Goal: Transaction & Acquisition: Purchase product/service

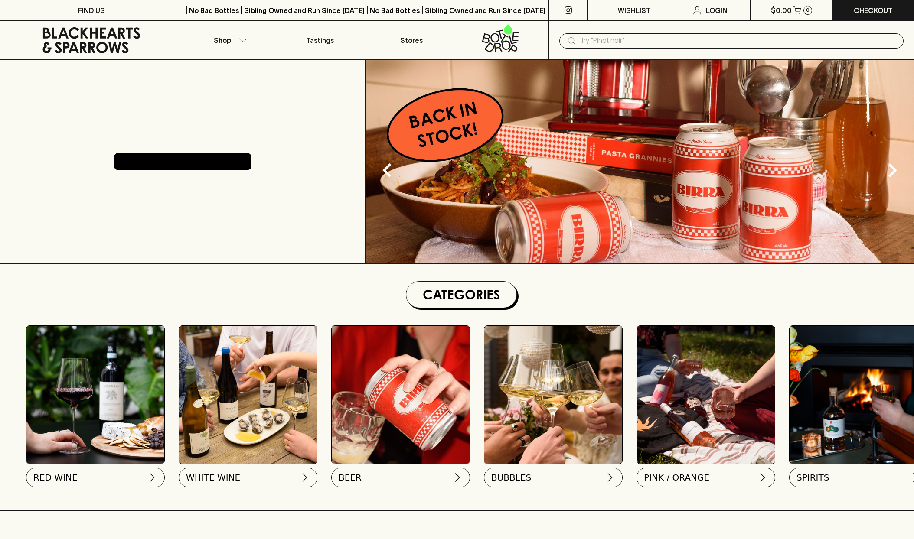
click at [670, 39] on input "text" at bounding box center [738, 41] width 317 height 14
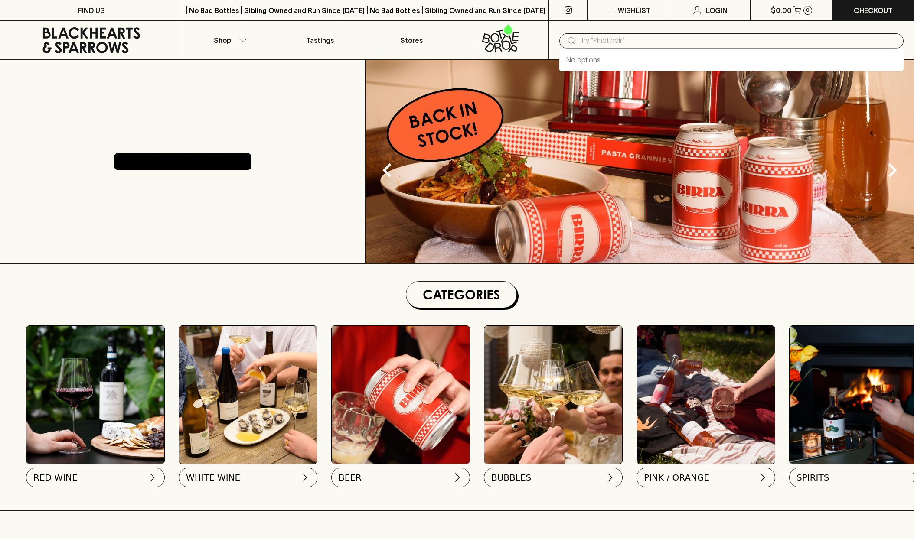
click at [646, 42] on input "text" at bounding box center [738, 41] width 317 height 14
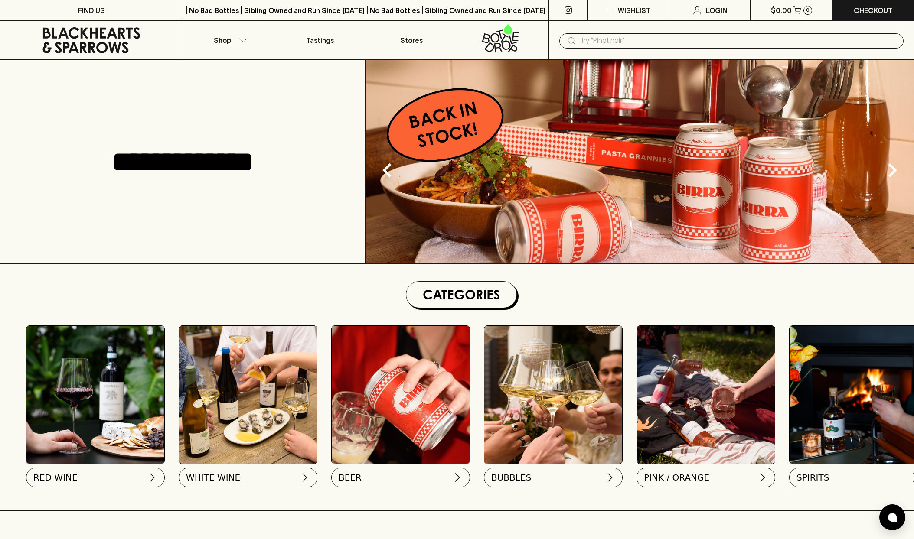
click at [644, 42] on input "text" at bounding box center [738, 41] width 317 height 14
click at [626, 41] on input "text" at bounding box center [738, 41] width 317 height 14
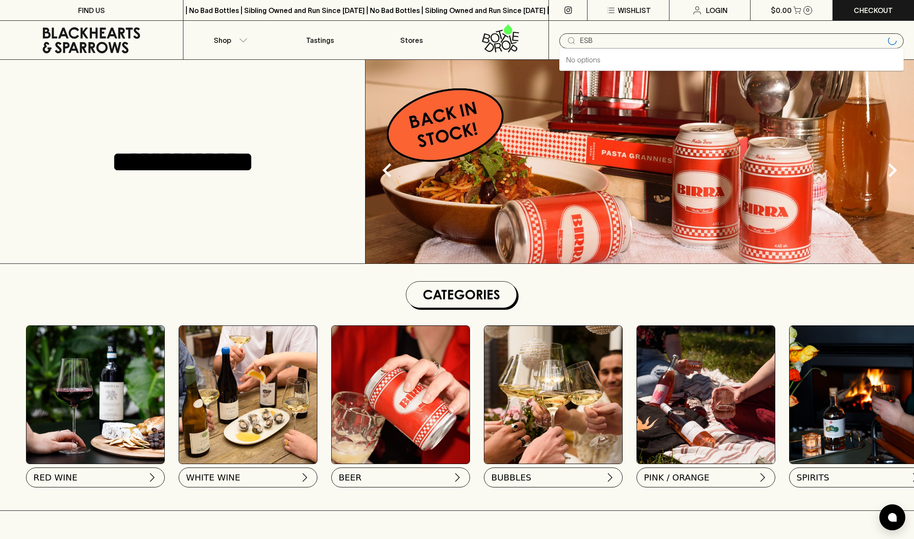
type input "ESB"
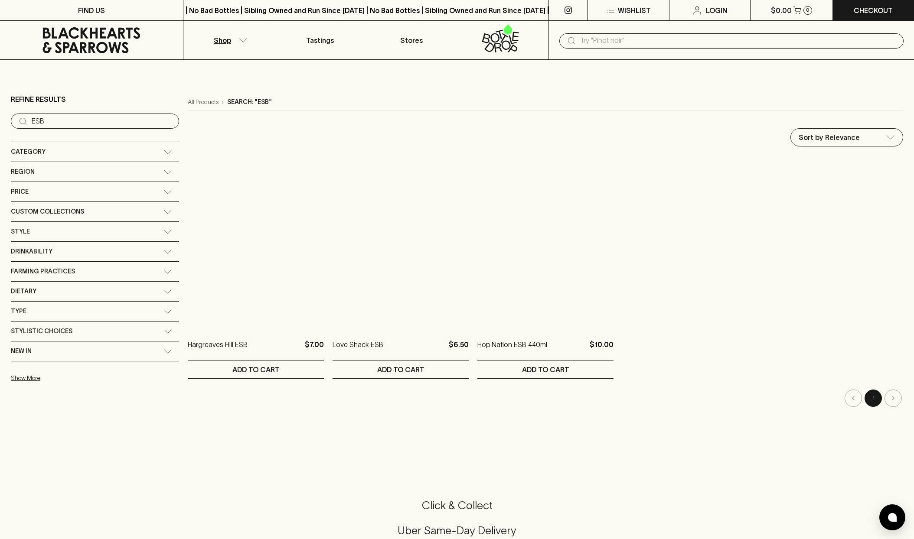
click at [67, 116] on input "ESB" at bounding box center [102, 121] width 140 height 14
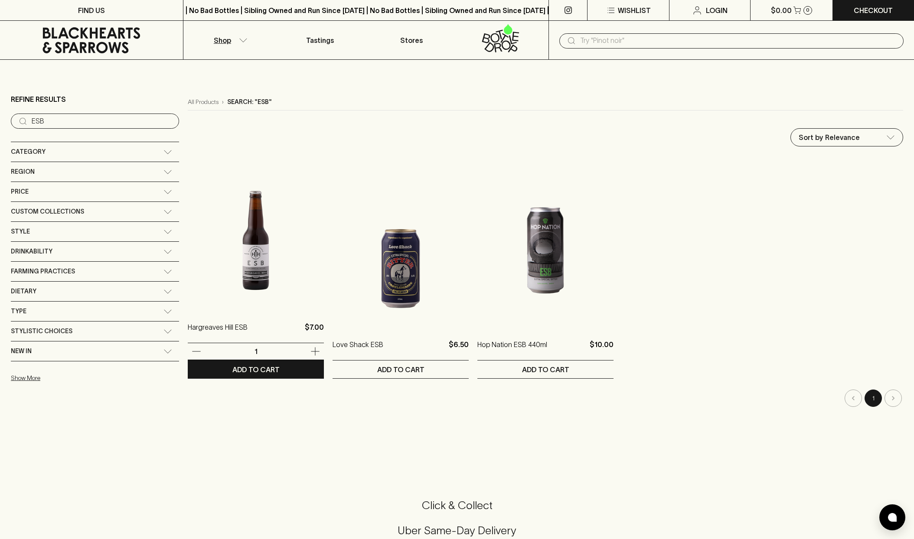
click at [207, 262] on img at bounding box center [256, 233] width 136 height 152
click at [360, 261] on img at bounding box center [401, 251] width 136 height 152
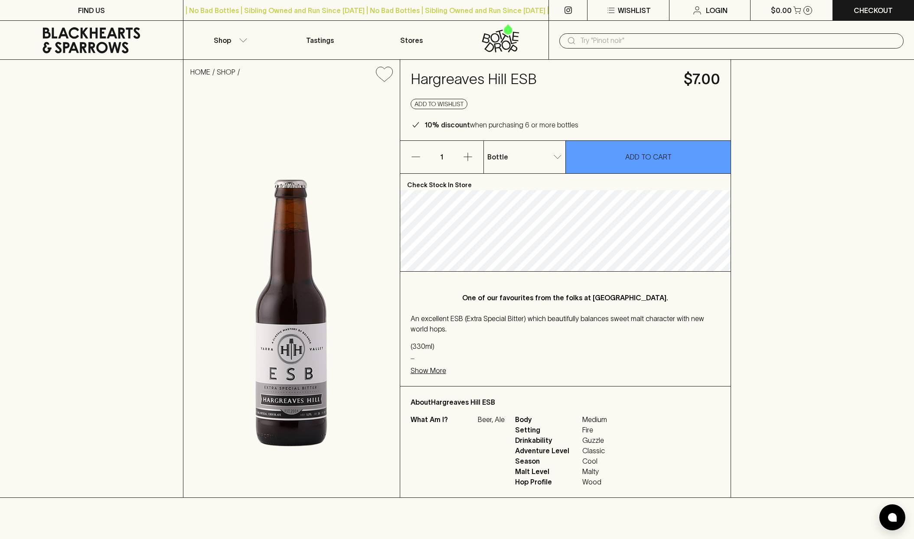
click at [532, 161] on body "FIND US | No Bad Bottles | Sibling Owned and Run Since [DATE] | No Bad Bottles …" at bounding box center [457, 527] width 914 height 1055
click at [507, 206] on p "Slab of 16" at bounding box center [507, 204] width 33 height 10
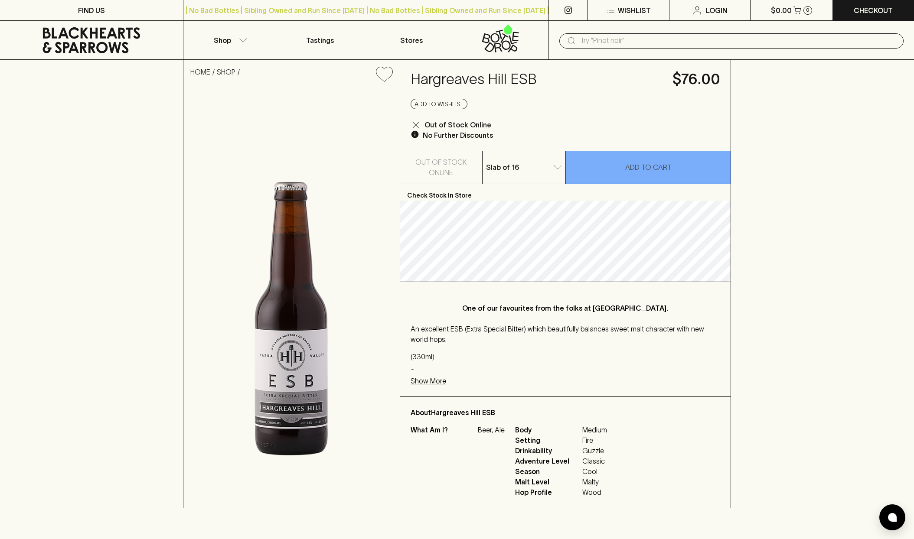
type input "2"
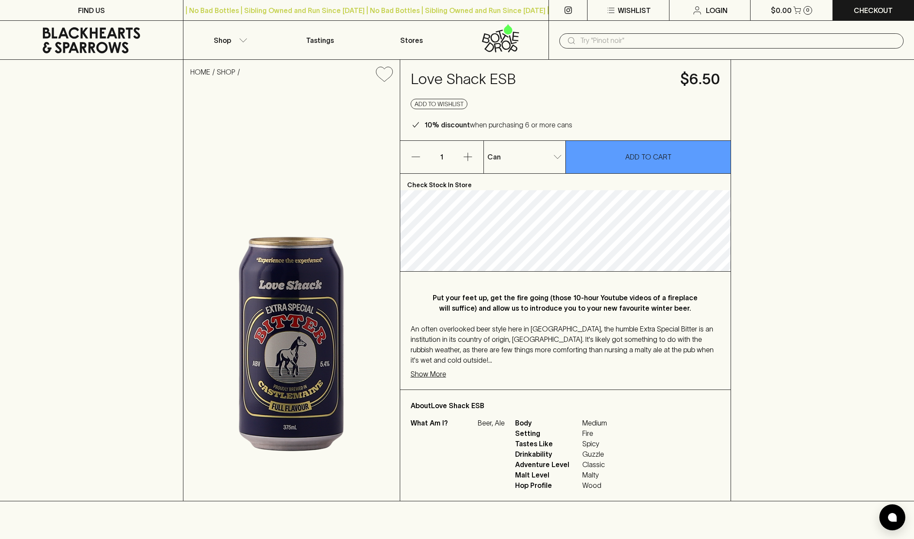
click at [540, 161] on body "FIND US | No Bad Bottles | Sibling Owned and Run Since 2006 | No Bad Bottles | …" at bounding box center [457, 529] width 914 height 1058
click at [509, 190] on p "4 Pack" at bounding box center [502, 189] width 23 height 10
type input "1"
